Goal: Entertainment & Leisure: Consume media (video, audio)

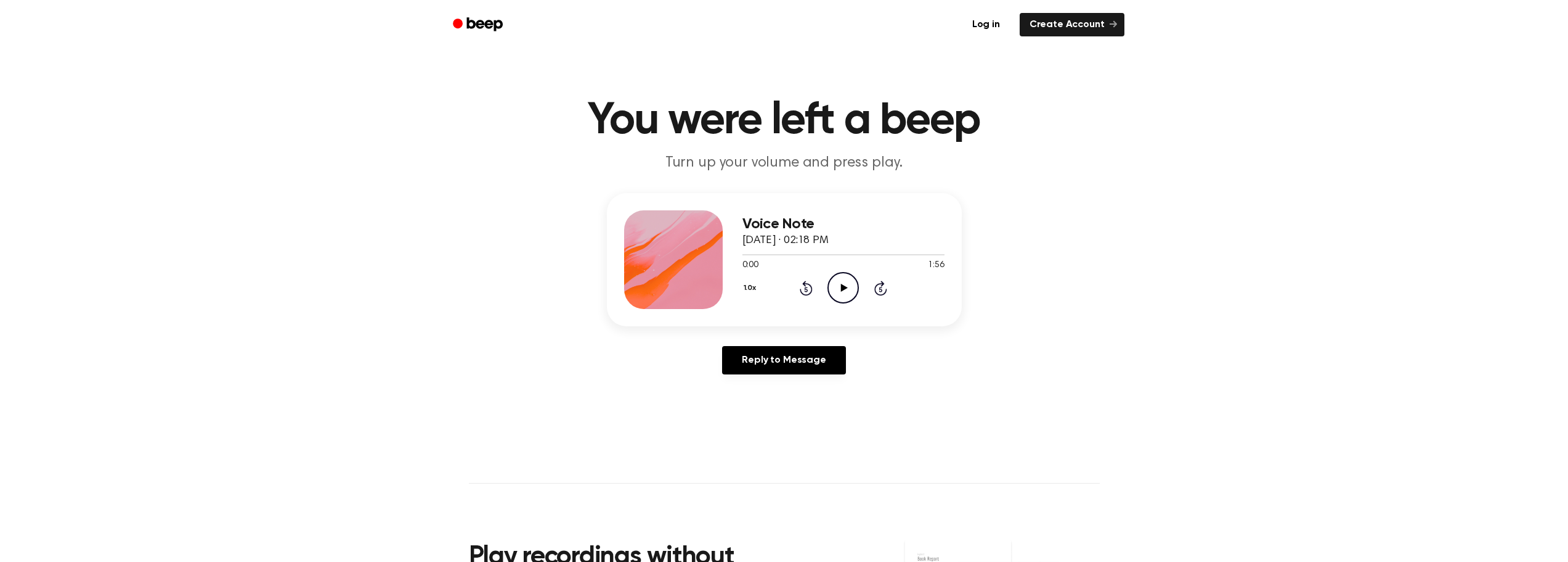
click at [846, 289] on icon "Play Audio" at bounding box center [843, 288] width 31 height 31
click at [860, 253] on div at bounding box center [843, 254] width 202 height 10
click at [883, 250] on div at bounding box center [843, 254] width 202 height 10
click at [898, 251] on div at bounding box center [843, 254] width 202 height 10
click at [904, 252] on div at bounding box center [843, 254] width 202 height 10
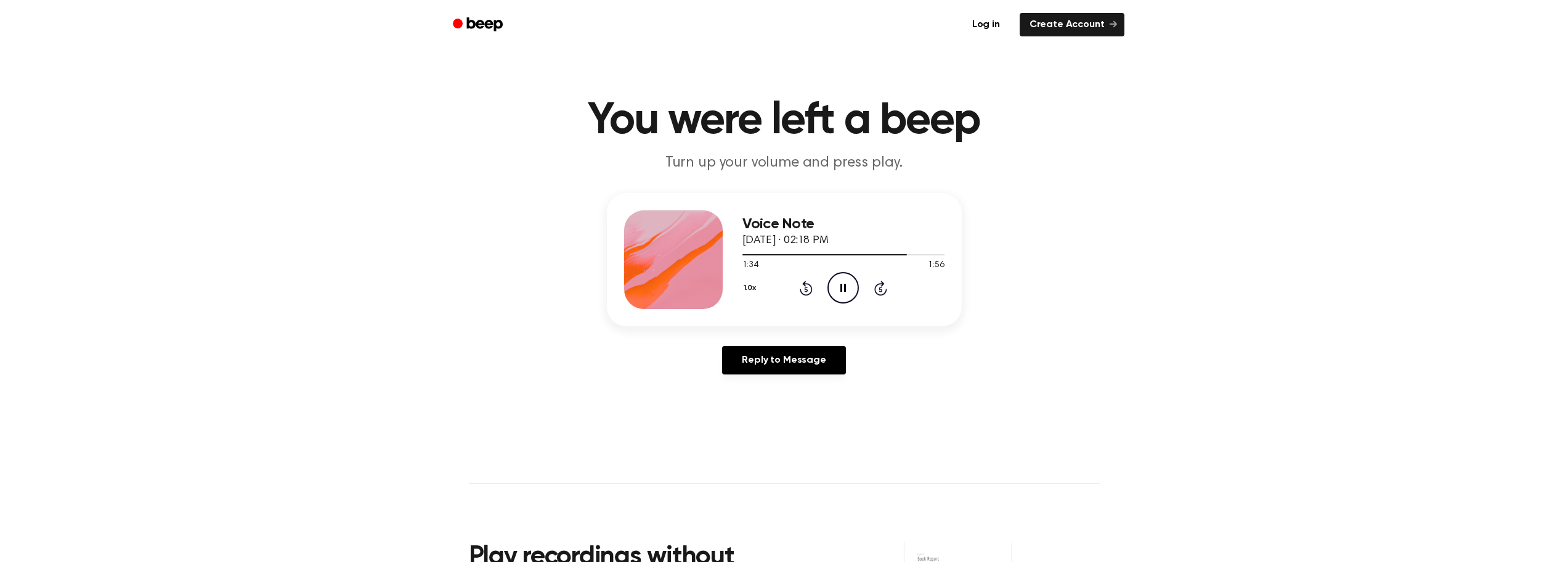
click at [839, 286] on icon "Pause Audio" at bounding box center [843, 288] width 31 height 31
